Goal: Information Seeking & Learning: Learn about a topic

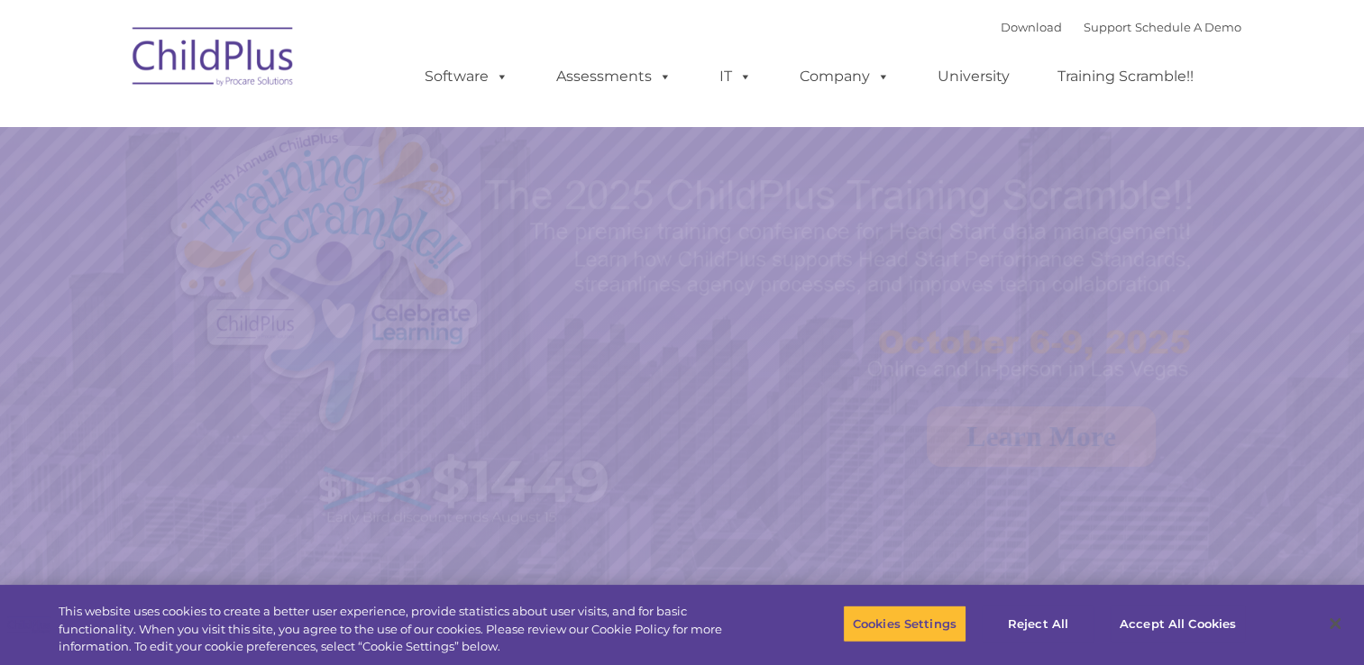
select select "MEDIUM"
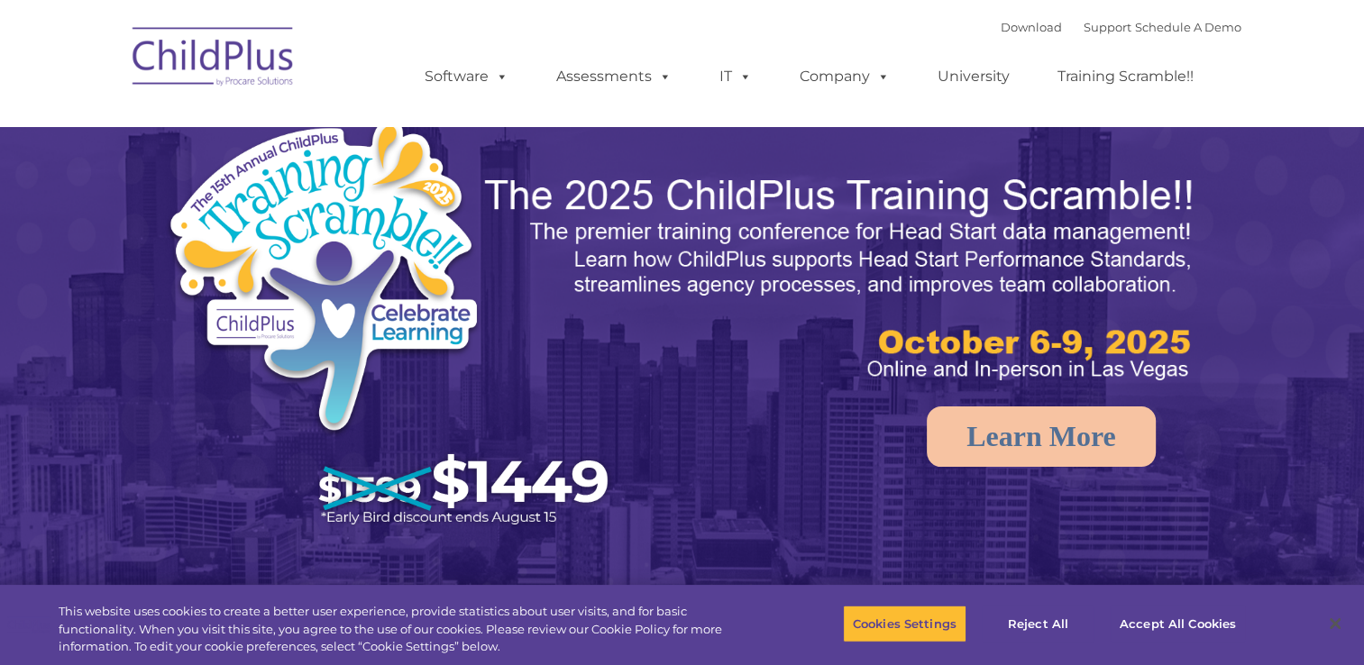
select select "MEDIUM"
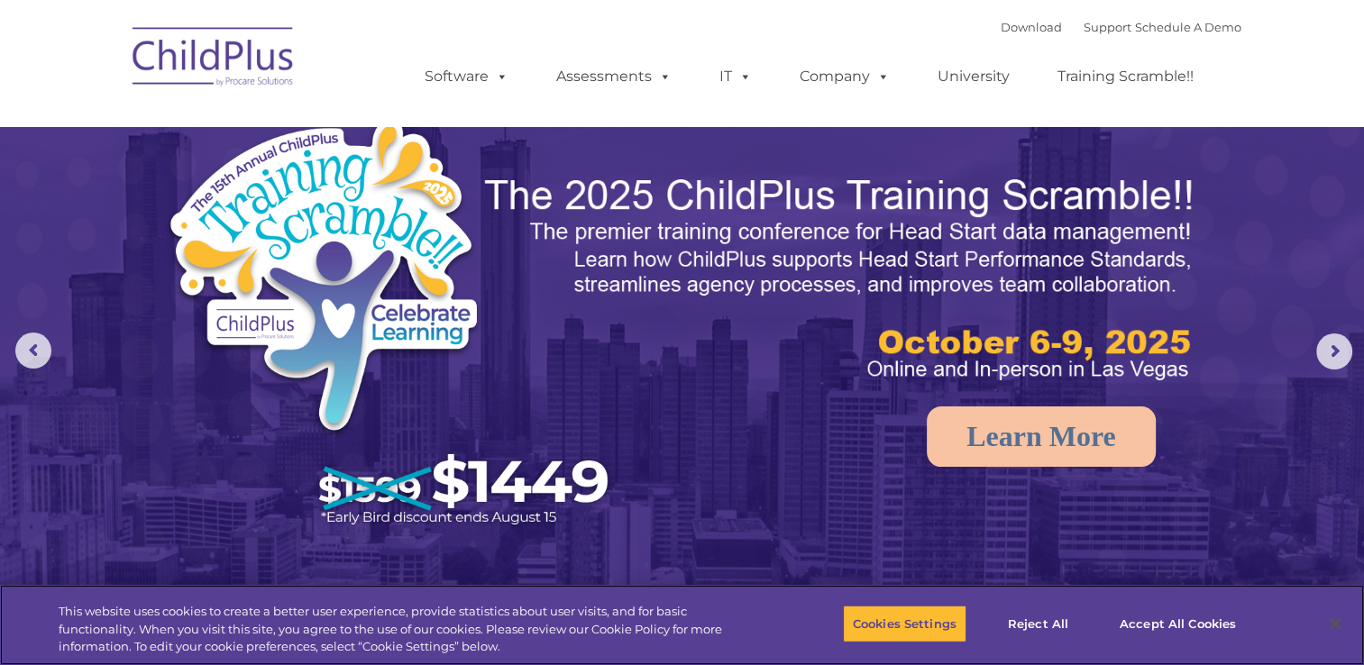
scroll to position [582, 0]
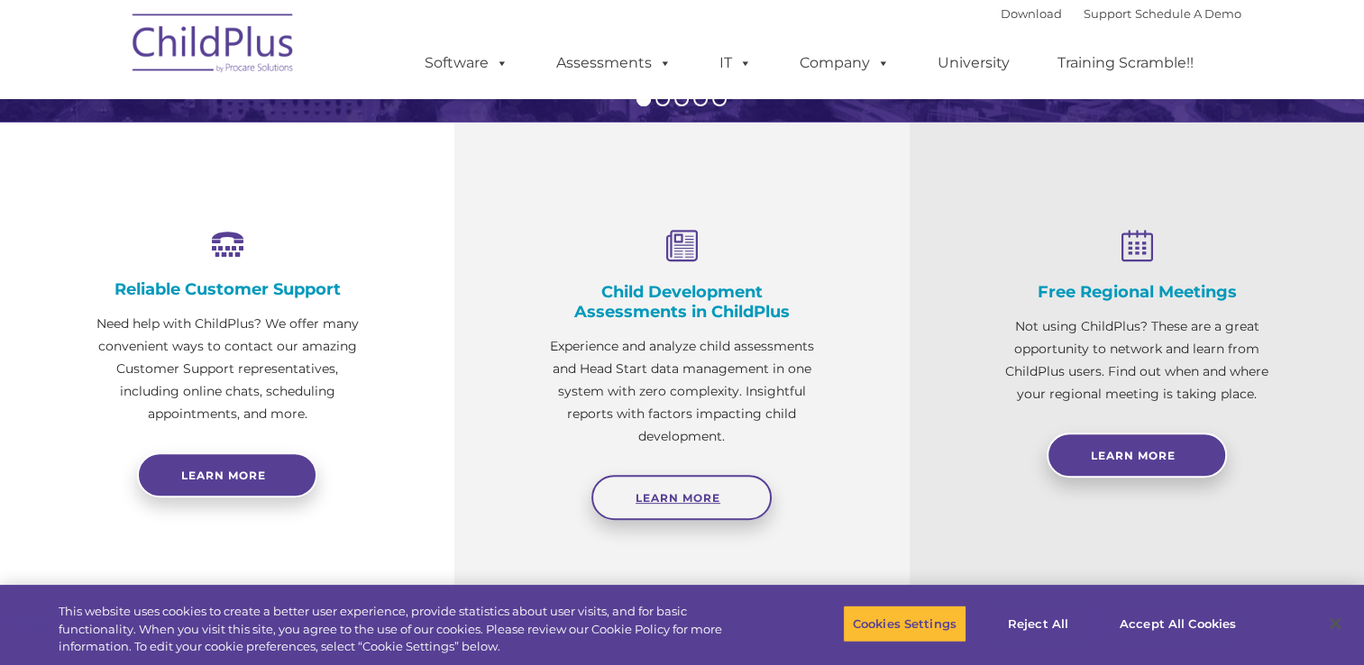
click at [703, 503] on span "Learn More" at bounding box center [678, 498] width 85 height 14
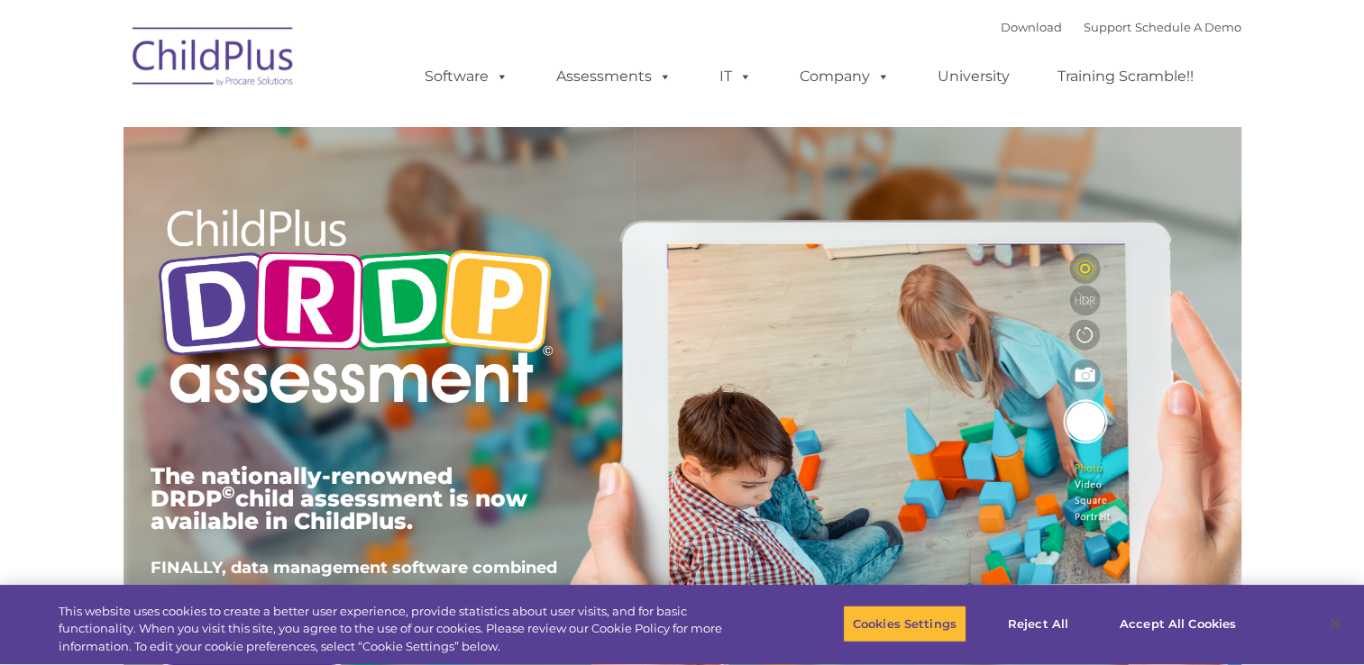
type input ""
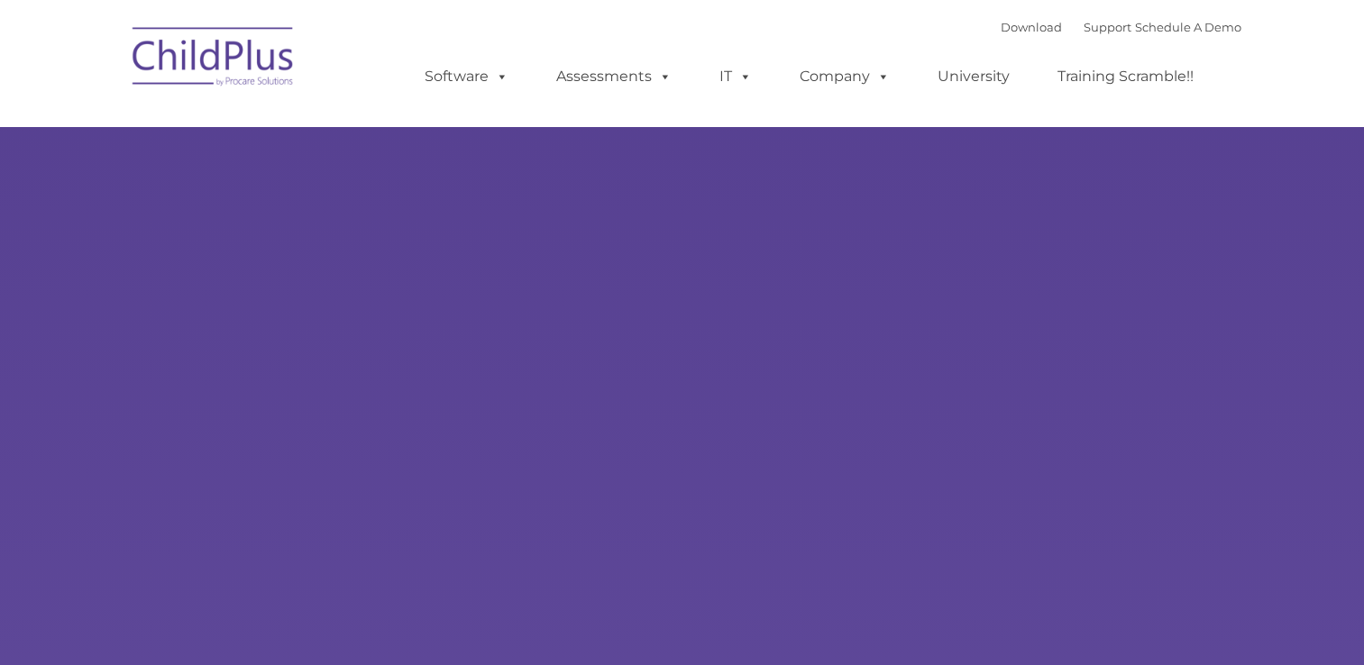
type input ""
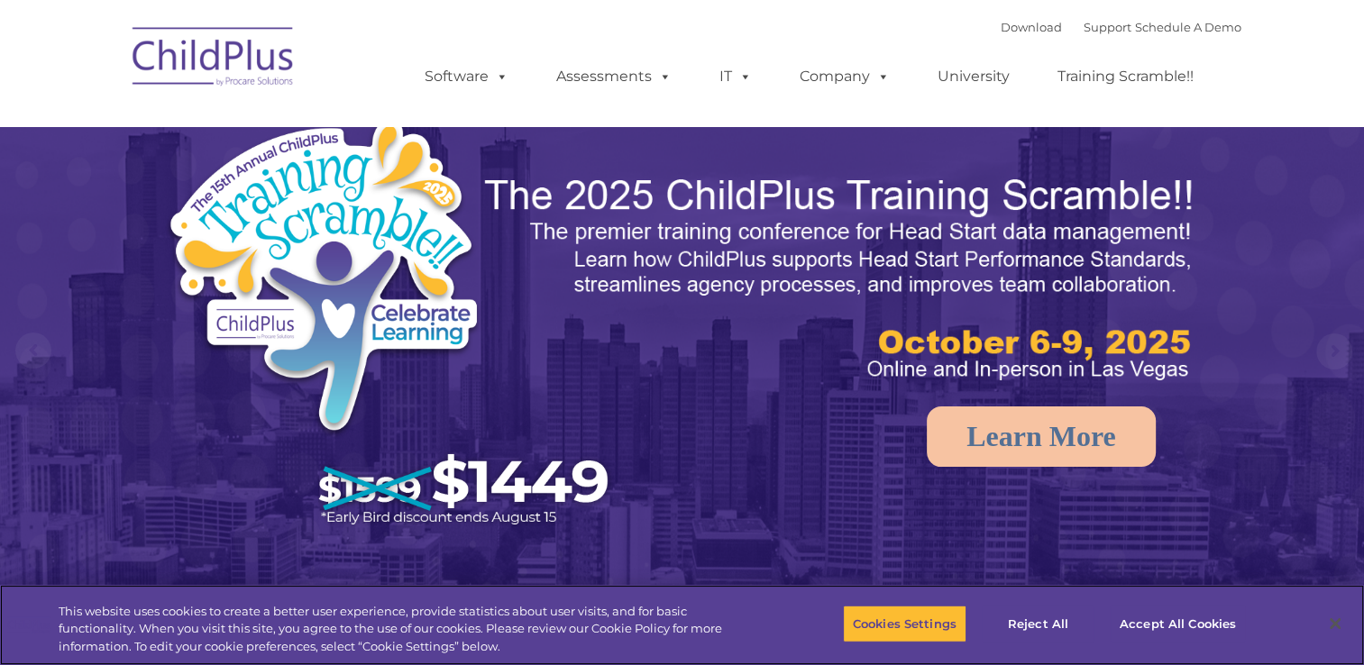
select select "MEDIUM"
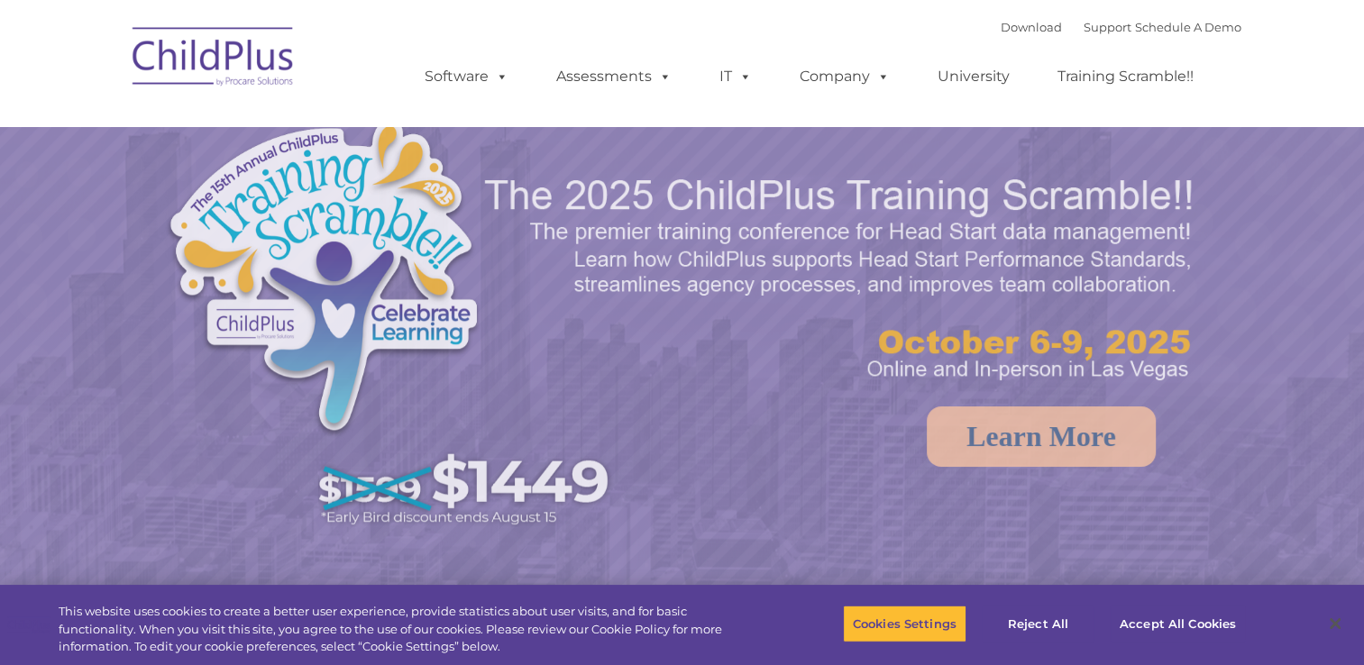
select select "MEDIUM"
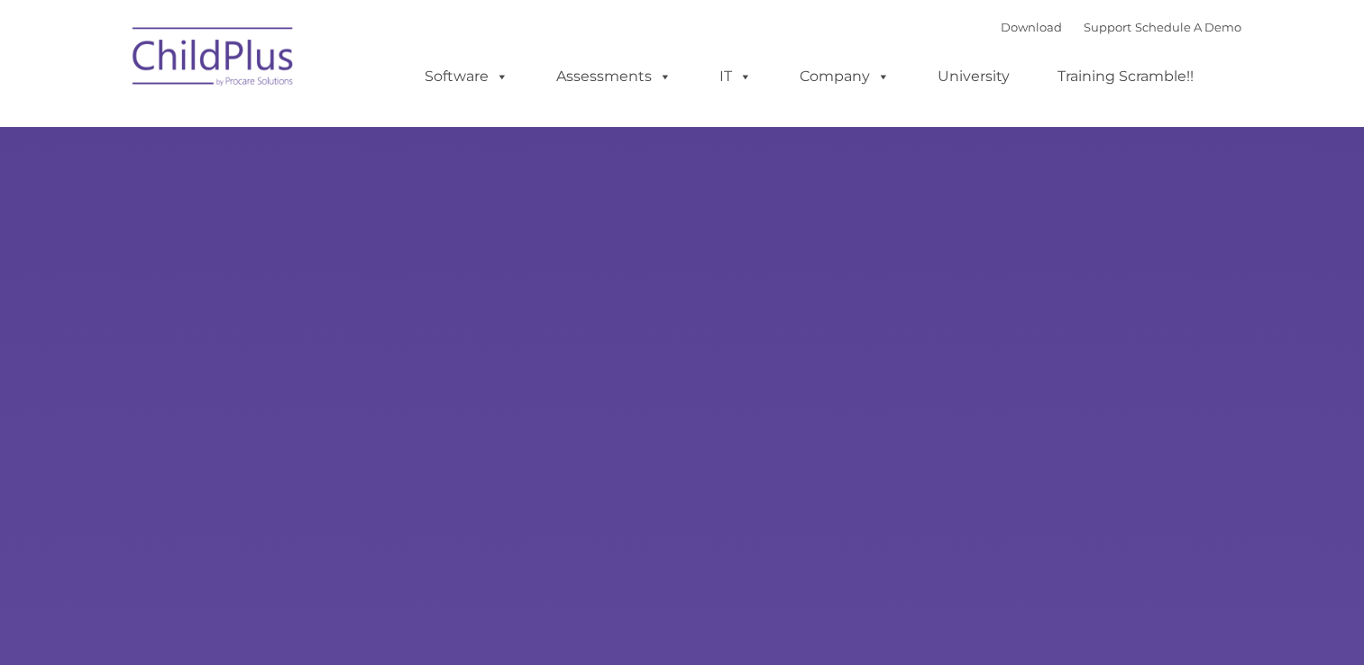
type input ""
